Goal: Register for event/course

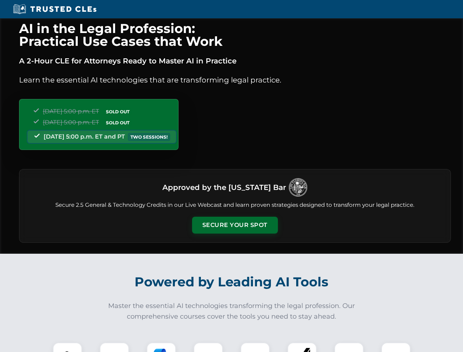
click at [235, 225] on button "Secure Your Spot" at bounding box center [235, 225] width 86 height 17
click at [67, 347] on img at bounding box center [67, 356] width 21 height 21
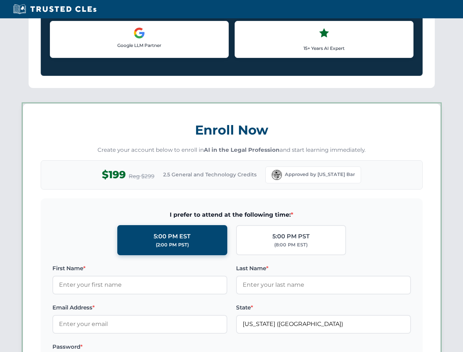
click at [208, 347] on label "Password *" at bounding box center [139, 346] width 175 height 9
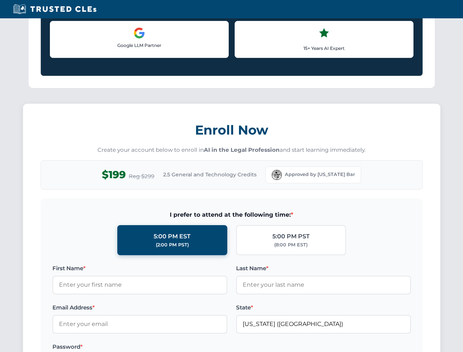
scroll to position [720, 0]
